Goal: Task Accomplishment & Management: Use online tool/utility

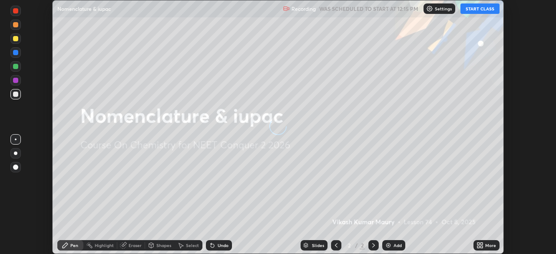
scroll to position [254, 556]
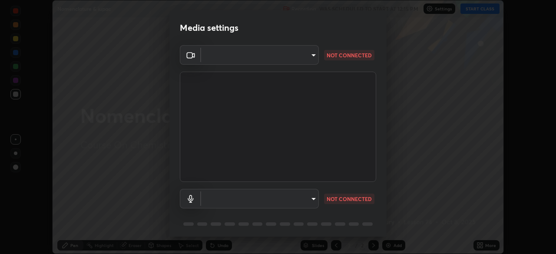
type input "948fa7bdf1557d7b90a8c57391c99ce3b3800c21834d1cf95a04e0d9860db1dc"
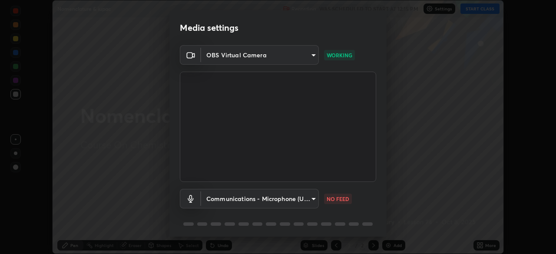
click at [287, 199] on body "Erase all Nomenclature & iupac Recording WAS SCHEDULED TO START AT 12:15 PM Set…" at bounding box center [278, 127] width 556 height 254
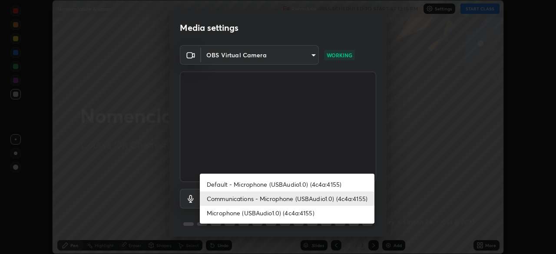
click at [285, 214] on li "Microphone (USBAudio1.0) (4c4a:4155)" at bounding box center [287, 213] width 175 height 14
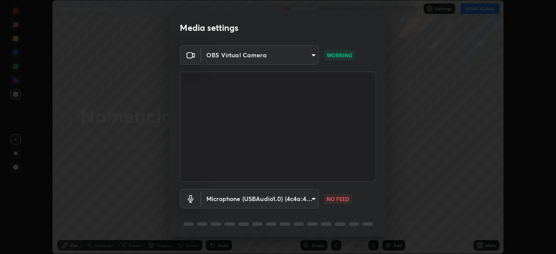
type input "f0c492f994112b72af01416c2ff250e6d721d0c85f3ae7bd164a7bdb4749411f"
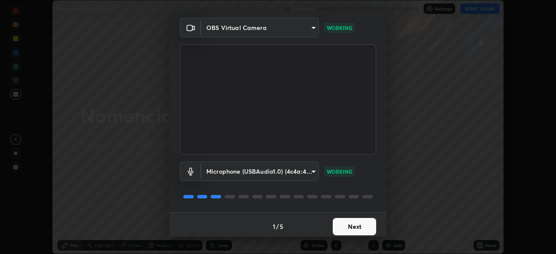
scroll to position [31, 0]
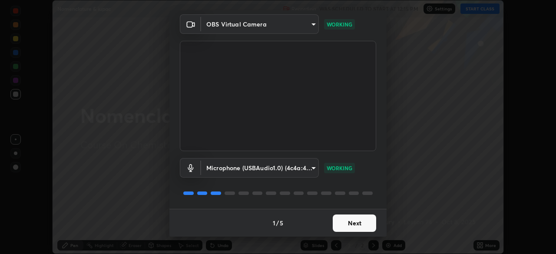
click at [357, 221] on button "Next" at bounding box center [354, 222] width 43 height 17
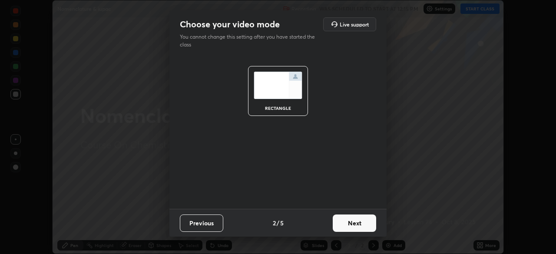
click at [355, 224] on button "Next" at bounding box center [354, 222] width 43 height 17
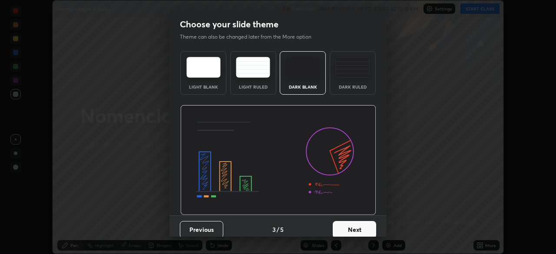
click at [359, 222] on button "Next" at bounding box center [354, 229] width 43 height 17
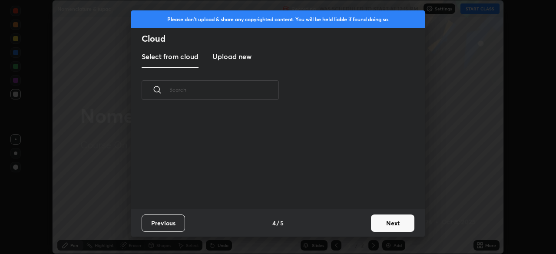
click at [366, 224] on div "Previous 4 / 5 Next" at bounding box center [277, 223] width 293 height 28
click at [382, 224] on button "Next" at bounding box center [392, 222] width 43 height 17
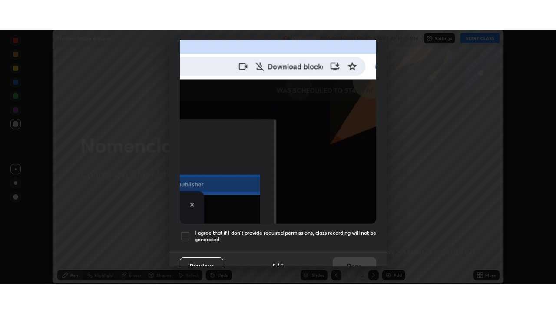
scroll to position [208, 0]
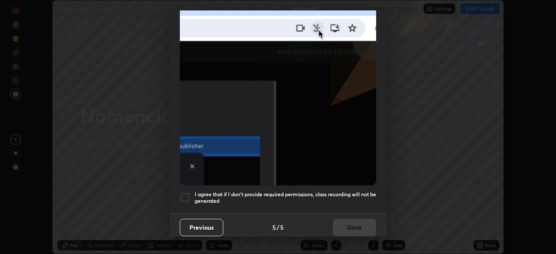
click at [188, 192] on div at bounding box center [185, 197] width 10 height 10
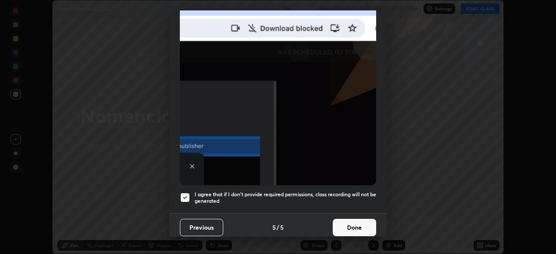
click at [364, 221] on button "Done" at bounding box center [354, 227] width 43 height 17
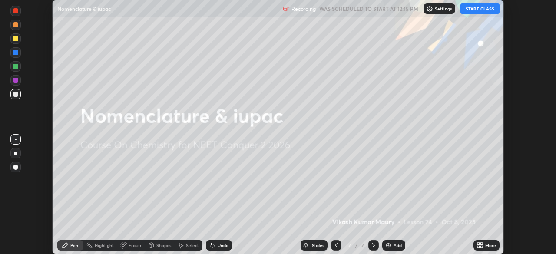
click at [487, 243] on div "More" at bounding box center [490, 245] width 11 height 4
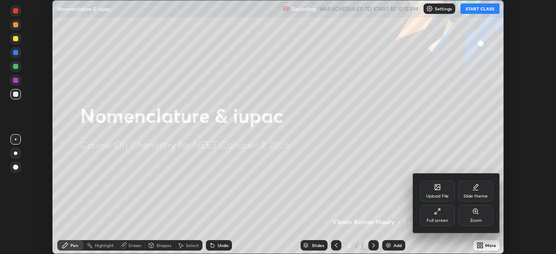
click at [443, 216] on div "Full screen" at bounding box center [437, 215] width 35 height 21
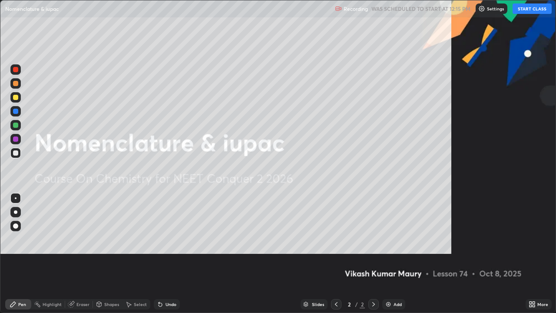
scroll to position [313, 556]
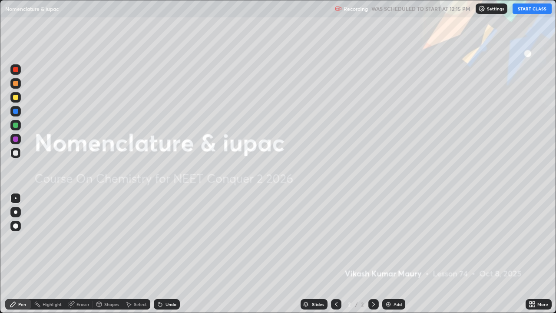
click at [527, 6] on button "START CLASS" at bounding box center [531, 8] width 39 height 10
click at [393, 254] on div "Add" at bounding box center [393, 304] width 23 height 10
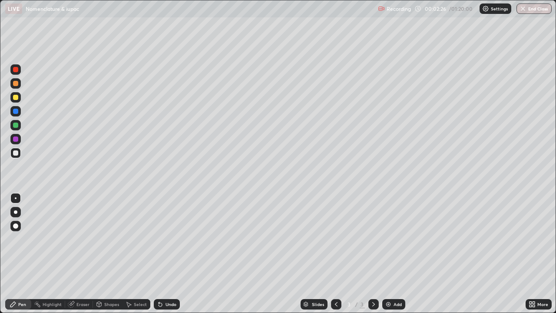
click at [393, 254] on div "Add" at bounding box center [393, 304] width 23 height 10
click at [390, 254] on img at bounding box center [388, 303] width 7 height 7
click at [335, 254] on icon at bounding box center [336, 303] width 7 height 7
click at [335, 254] on icon at bounding box center [336, 304] width 3 height 4
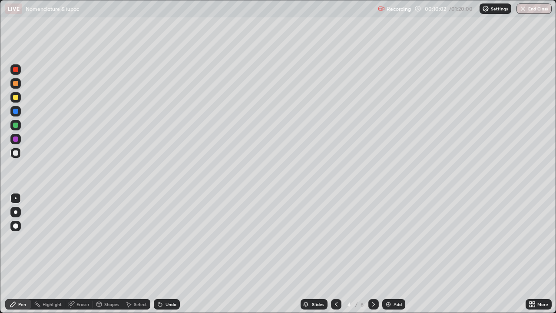
click at [335, 254] on icon at bounding box center [336, 303] width 7 height 7
click at [376, 254] on div at bounding box center [373, 304] width 10 height 10
click at [372, 254] on icon at bounding box center [373, 303] width 7 height 7
click at [82, 254] on div "Eraser" at bounding box center [82, 304] width 13 height 4
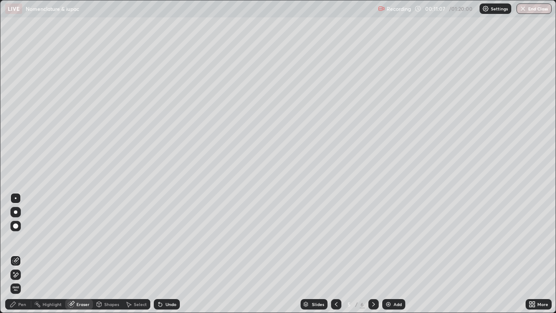
click at [23, 254] on div "Pen" at bounding box center [22, 304] width 8 height 4
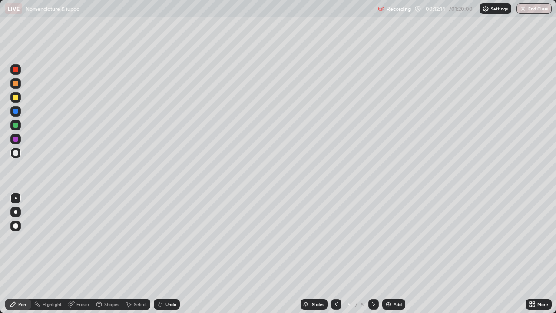
click at [372, 254] on icon at bounding box center [373, 304] width 3 height 4
click at [390, 254] on div "Add" at bounding box center [393, 304] width 23 height 10
click at [86, 254] on div "Eraser" at bounding box center [82, 304] width 13 height 4
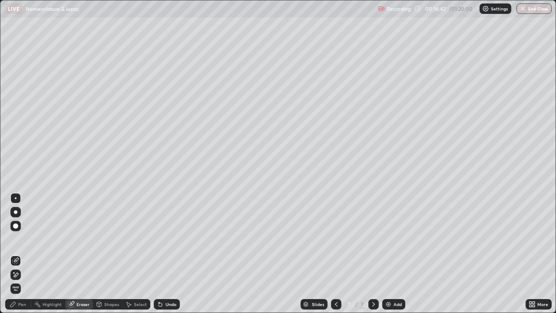
click at [22, 254] on div "Pen" at bounding box center [18, 304] width 26 height 10
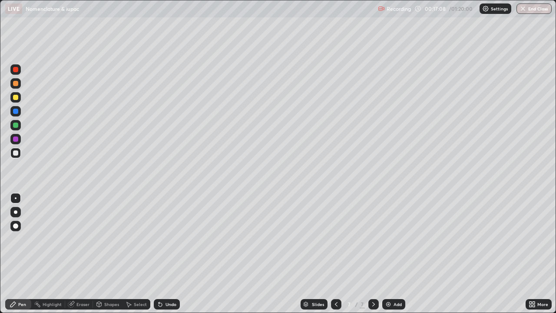
click at [79, 254] on div "Eraser" at bounding box center [82, 304] width 13 height 4
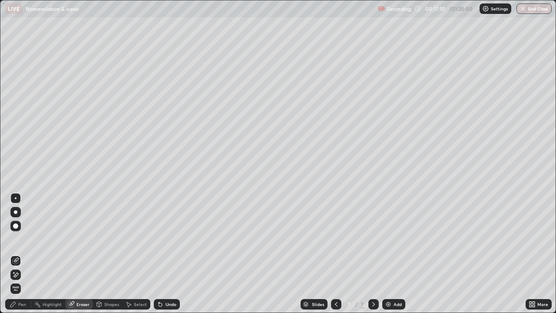
click at [21, 254] on div "Pen" at bounding box center [22, 304] width 8 height 4
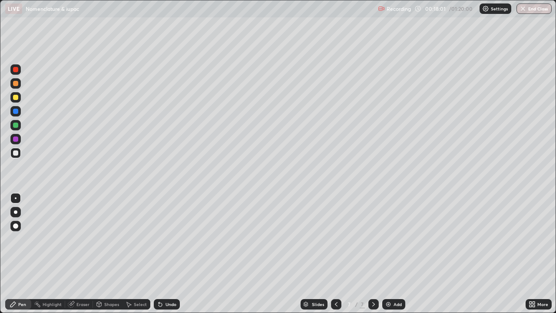
click at [78, 254] on div "Eraser" at bounding box center [82, 304] width 13 height 4
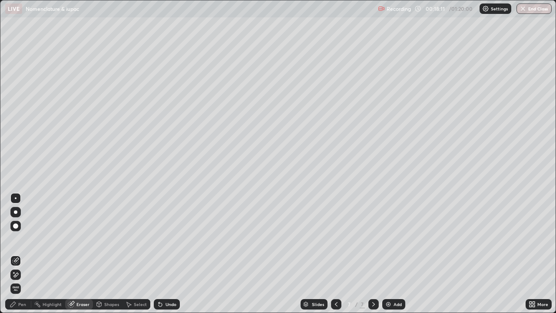
click at [20, 254] on div "Pen" at bounding box center [22, 304] width 8 height 4
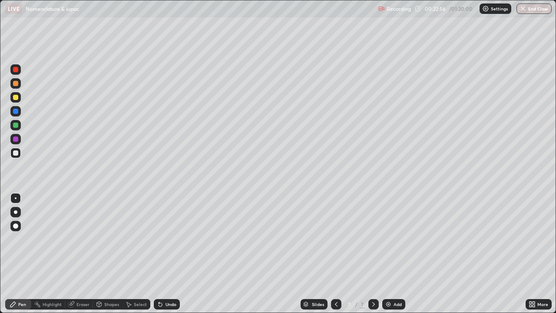
click at [81, 254] on div "Eraser" at bounding box center [82, 304] width 13 height 4
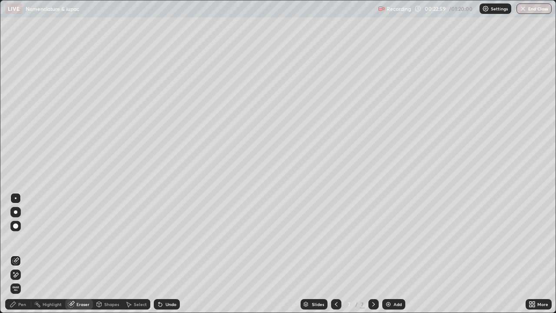
click at [22, 254] on div "Pen" at bounding box center [22, 304] width 8 height 4
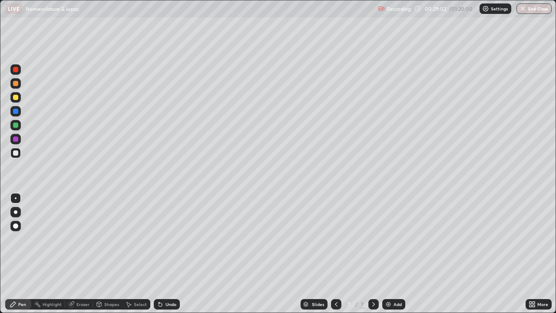
click at [390, 254] on img at bounding box center [388, 303] width 7 height 7
click at [396, 254] on div "Add" at bounding box center [393, 304] width 23 height 10
click at [388, 254] on img at bounding box center [388, 303] width 7 height 7
click at [84, 254] on div "Eraser" at bounding box center [82, 304] width 13 height 4
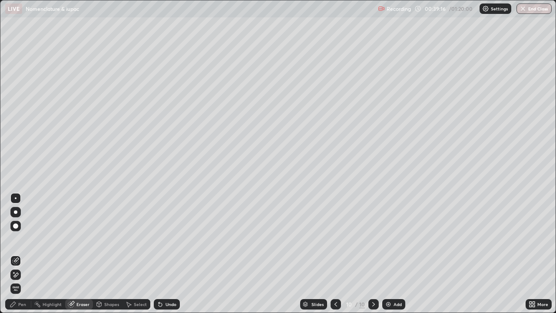
click at [24, 254] on div "Pen" at bounding box center [22, 304] width 8 height 4
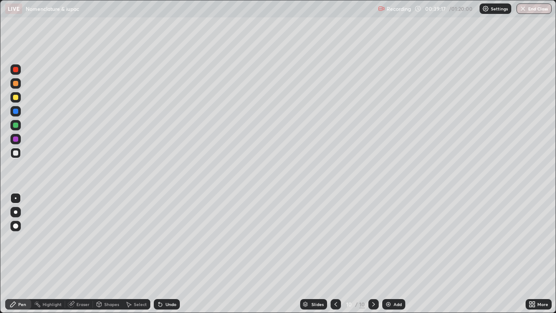
click at [335, 254] on icon at bounding box center [335, 303] width 7 height 7
click at [372, 254] on icon at bounding box center [373, 303] width 7 height 7
click at [397, 254] on div "Add" at bounding box center [397, 304] width 8 height 4
click at [88, 254] on div "Eraser" at bounding box center [82, 304] width 13 height 4
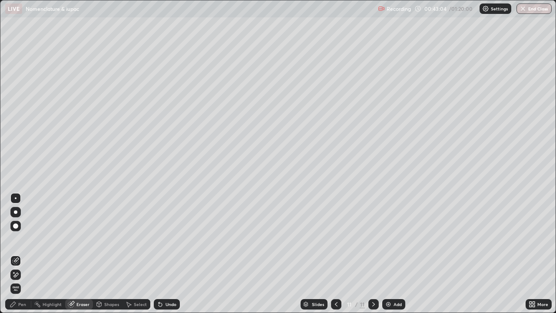
click at [24, 254] on div "Pen" at bounding box center [22, 304] width 8 height 4
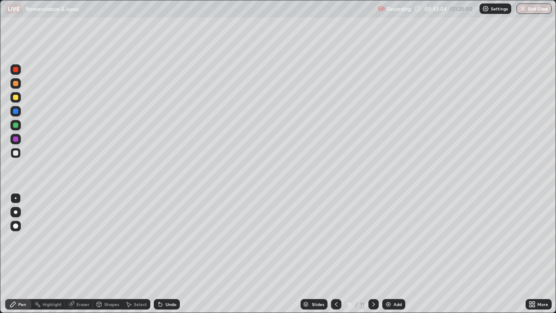
click at [24, 254] on div "Pen" at bounding box center [22, 304] width 8 height 4
click at [88, 254] on div "Eraser" at bounding box center [82, 304] width 13 height 4
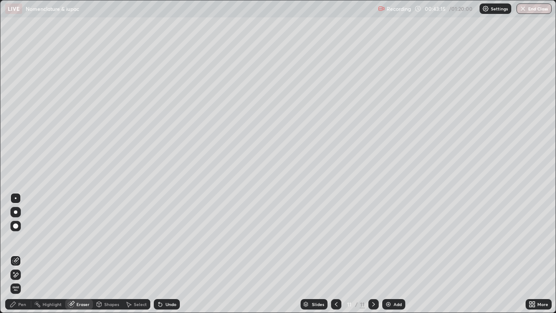
click at [25, 254] on div "Pen" at bounding box center [22, 304] width 8 height 4
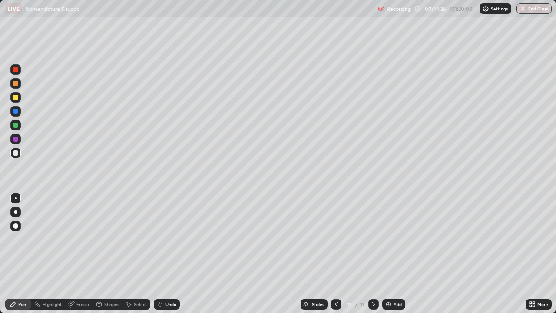
click at [336, 254] on icon at bounding box center [336, 303] width 7 height 7
click at [294, 37] on button "Undo" at bounding box center [296, 41] width 25 height 10
click at [373, 254] on icon at bounding box center [373, 303] width 7 height 7
click at [393, 254] on div "Add" at bounding box center [397, 304] width 8 height 4
click at [394, 254] on div "Add" at bounding box center [397, 304] width 8 height 4
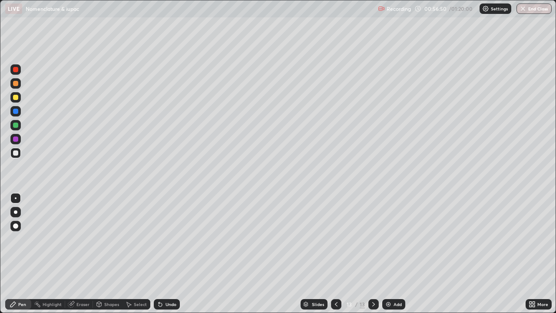
click at [80, 254] on div "Eraser" at bounding box center [79, 304] width 28 height 10
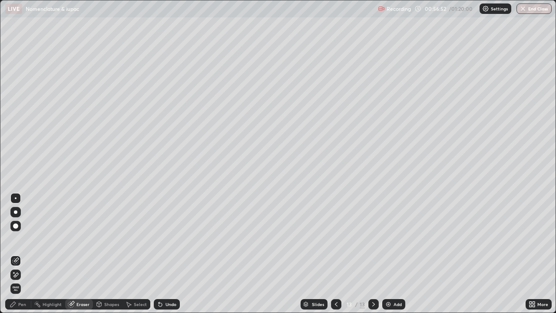
click at [45, 254] on div "Highlight" at bounding box center [48, 304] width 34 height 10
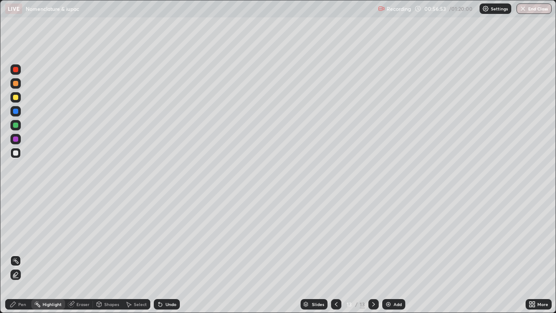
click at [15, 254] on div "Pen" at bounding box center [18, 304] width 26 height 10
click at [535, 10] on button "End Class" at bounding box center [533, 8] width 35 height 10
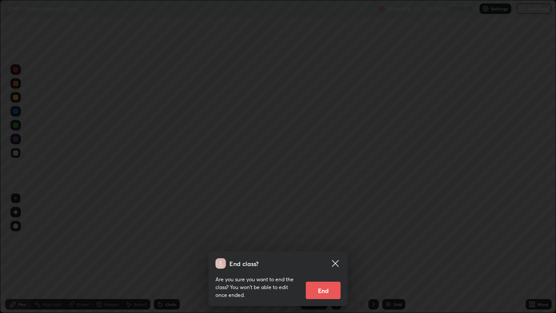
click at [326, 254] on button "End" at bounding box center [323, 289] width 35 height 17
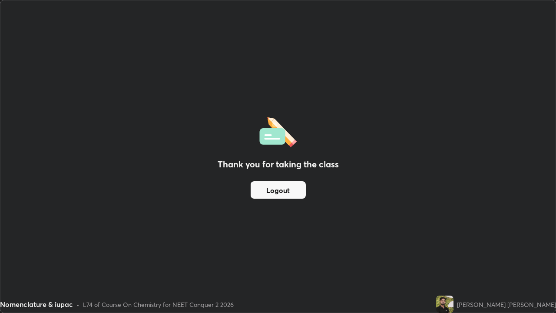
click at [284, 190] on button "Logout" at bounding box center [277, 189] width 55 height 17
